Goal: Task Accomplishment & Management: Manage account settings

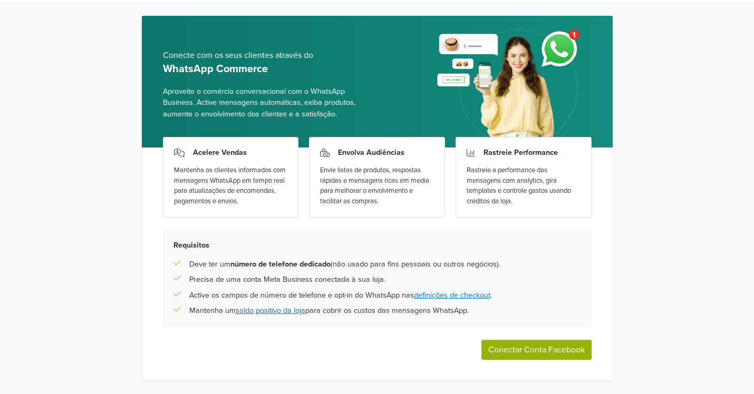
scroll to position [53, 0]
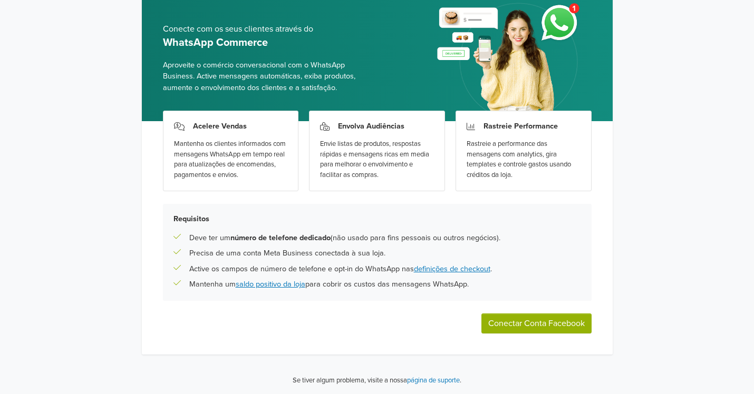
click at [526, 324] on button "Conectar Conta Facebook" at bounding box center [536, 324] width 110 height 20
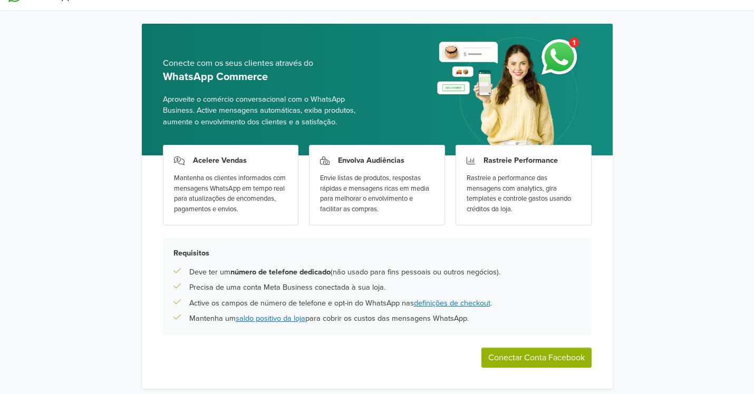
scroll to position [0, 0]
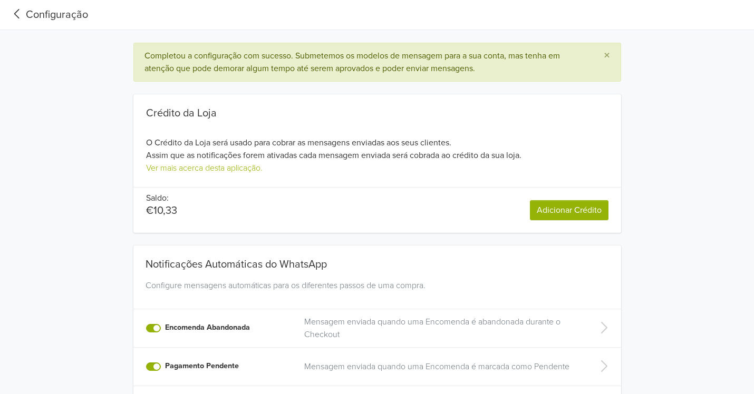
click at [19, 12] on icon at bounding box center [16, 14] width 17 height 14
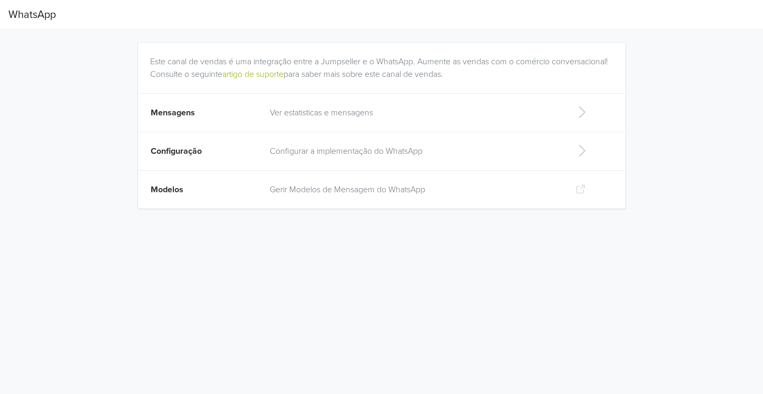
click at [332, 112] on p "Ver estatisticas e mensagens" at bounding box center [414, 113] width 289 height 13
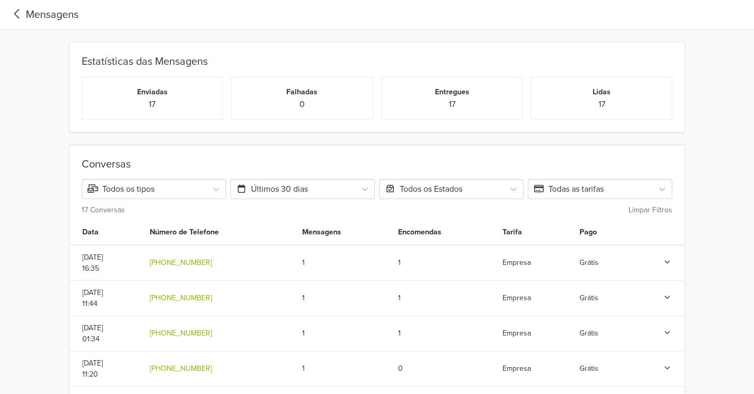
click at [17, 13] on icon at bounding box center [16, 14] width 17 height 14
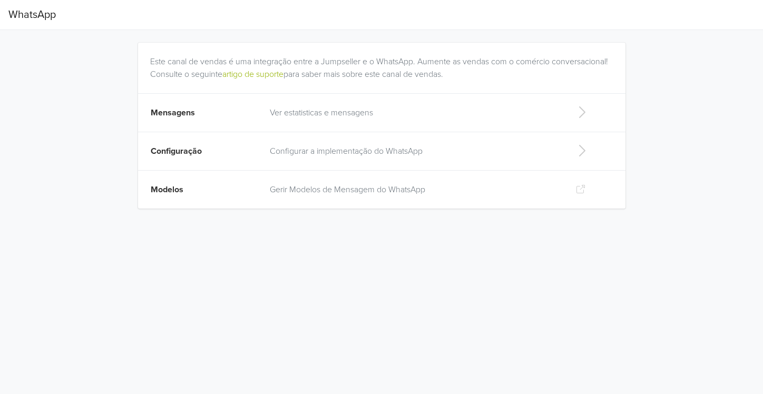
click at [322, 150] on p "Configurar a implementação do WhatsApp" at bounding box center [414, 151] width 289 height 13
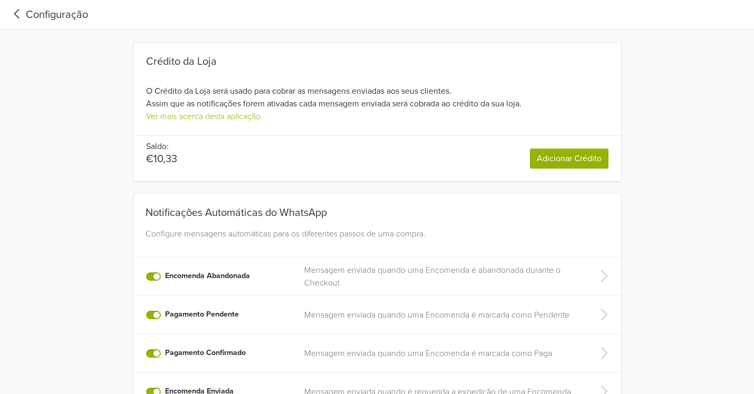
click at [15, 11] on icon at bounding box center [16, 14] width 17 height 14
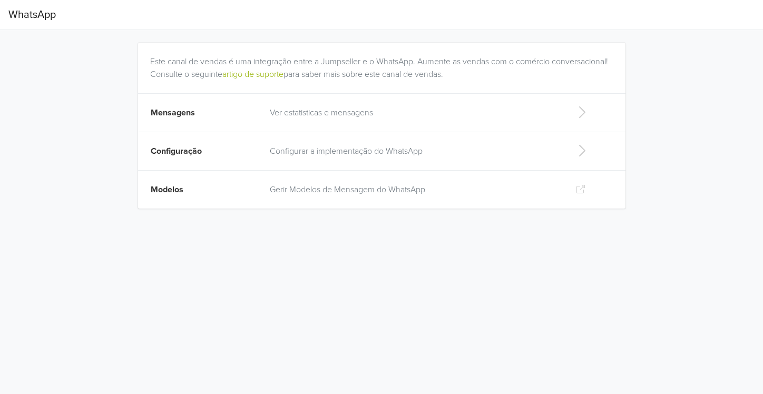
click at [319, 190] on p "Gerir Modelos de Mensagem do WhatsApp" at bounding box center [414, 189] width 289 height 13
